Goal: Transaction & Acquisition: Purchase product/service

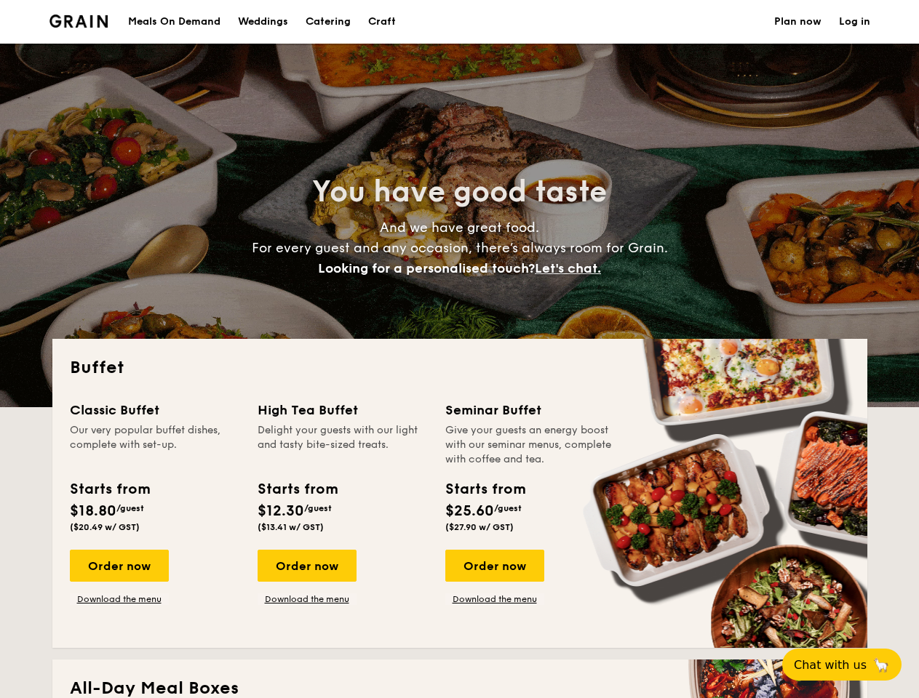
select select
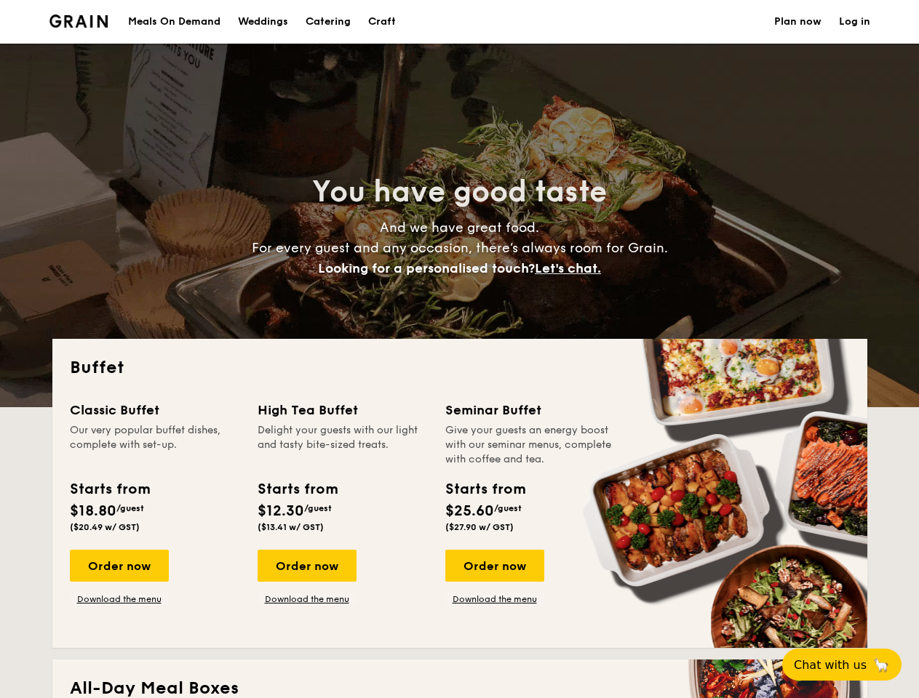
click at [459, 349] on div "Buffet Classic Buffet Our very popular buffet dishes, complete with set-up. Sta…" at bounding box center [459, 493] width 815 height 309
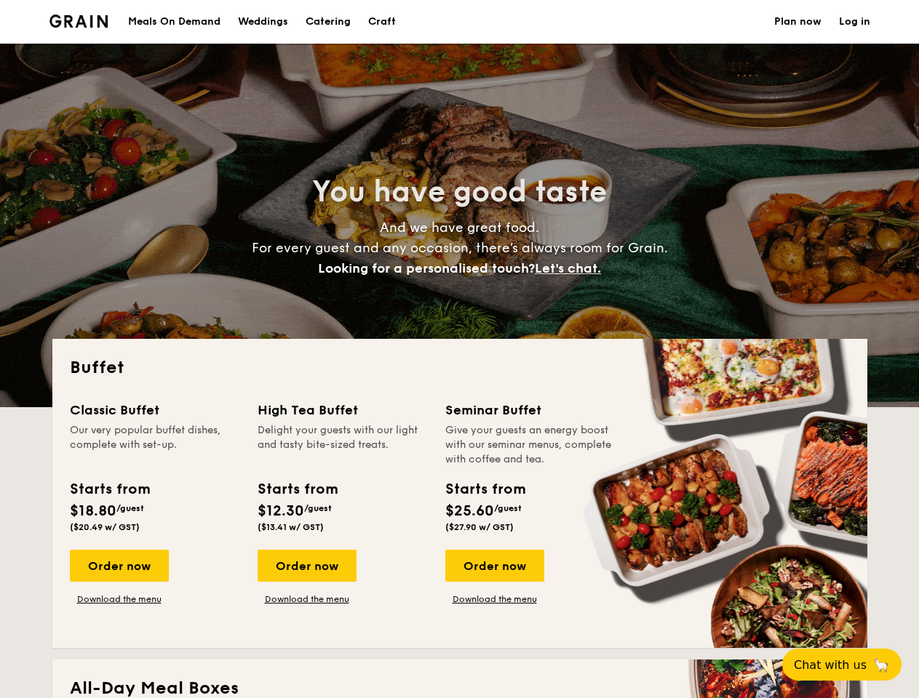
click at [854, 22] on link "Log in" at bounding box center [854, 22] width 31 height 44
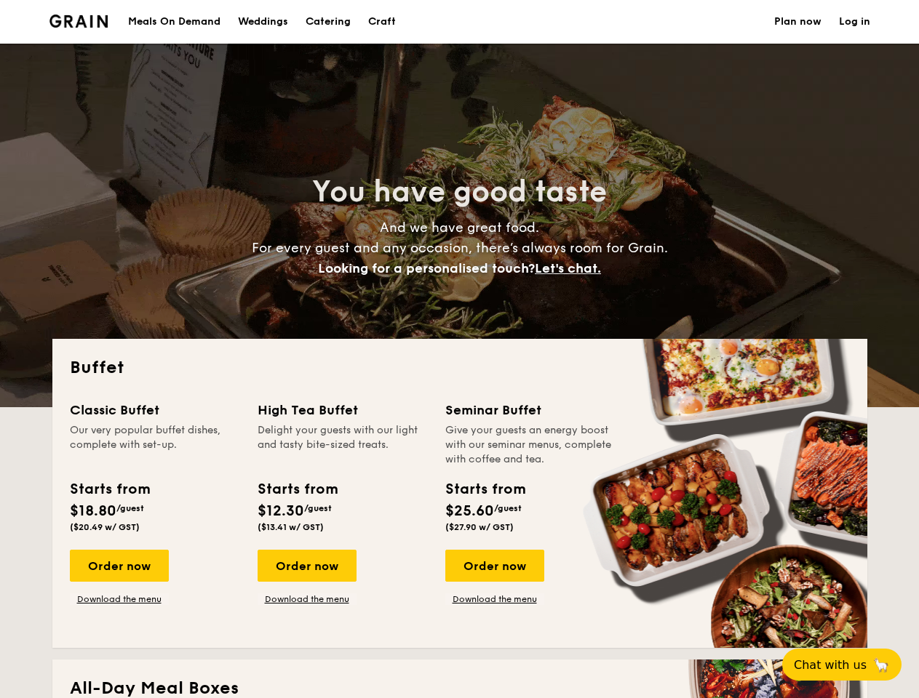
click at [572, 268] on span "Let's chat." at bounding box center [568, 268] width 66 height 16
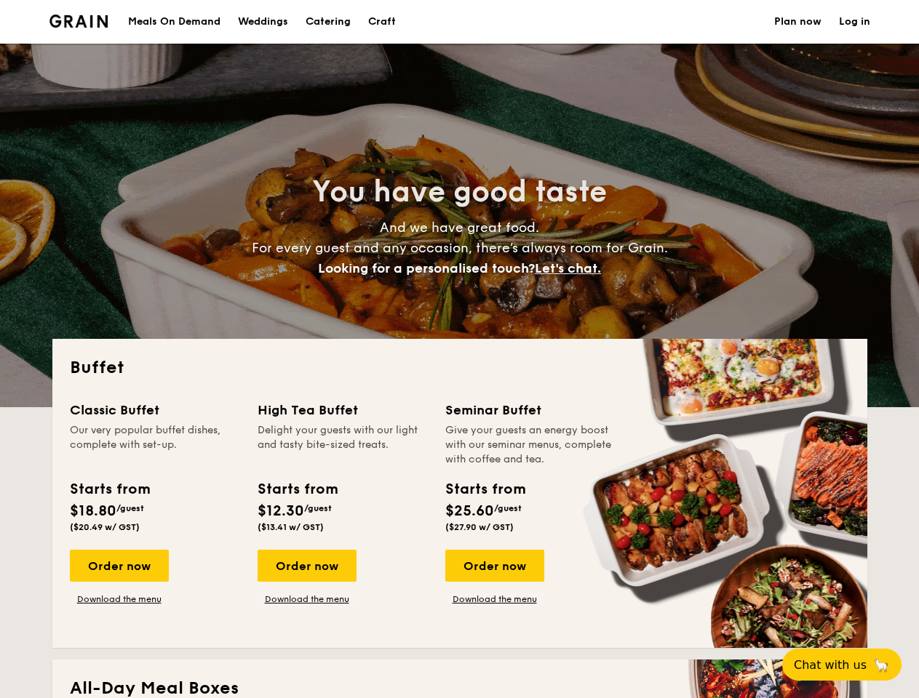
click at [119, 566] on div "Order now" at bounding box center [119, 566] width 99 height 32
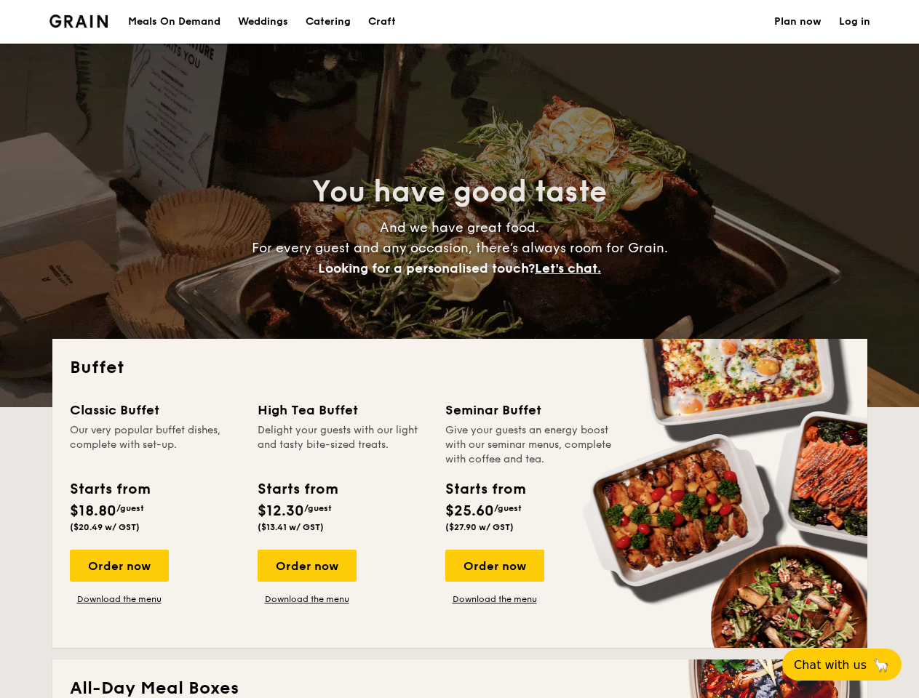
click at [306, 566] on div "Order now" at bounding box center [306, 566] width 99 height 32
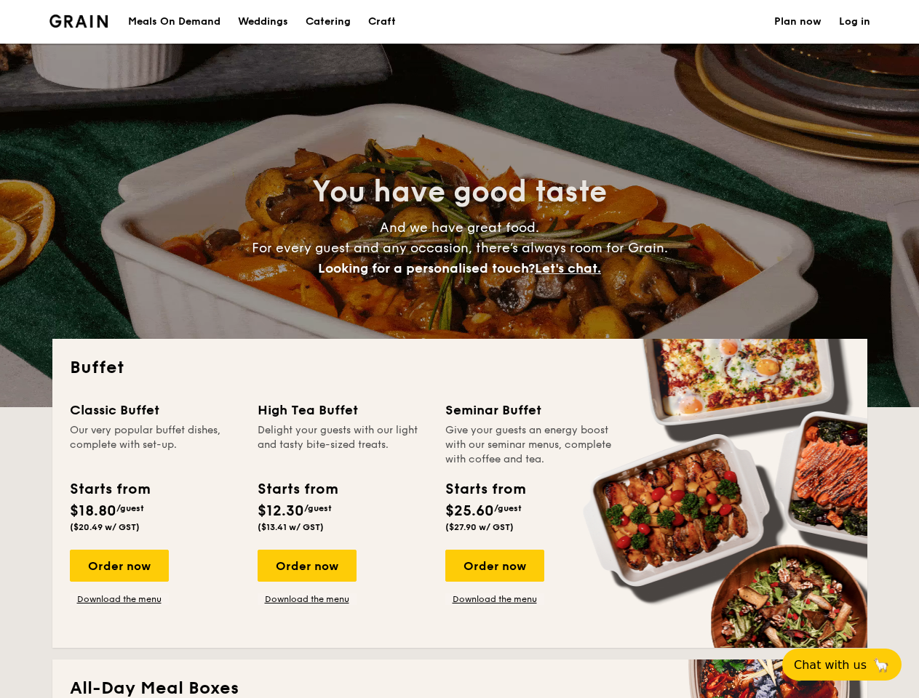
click at [494, 566] on div "Order now" at bounding box center [494, 566] width 99 height 32
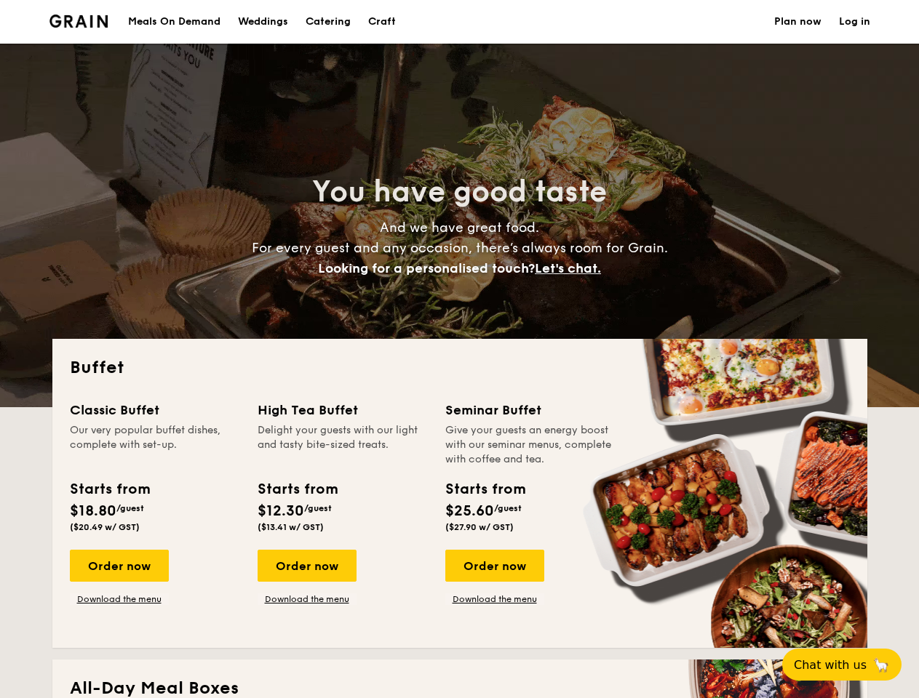
click at [850, 665] on span "Chat with us" at bounding box center [830, 665] width 73 height 14
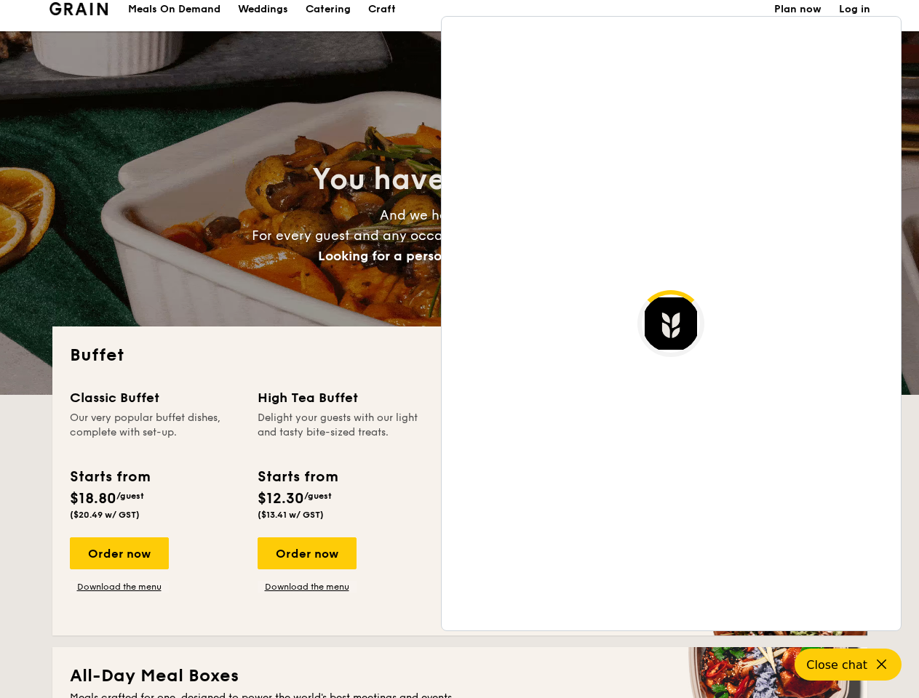
scroll to position [2496, 0]
